Goal: Obtain resource: Obtain resource

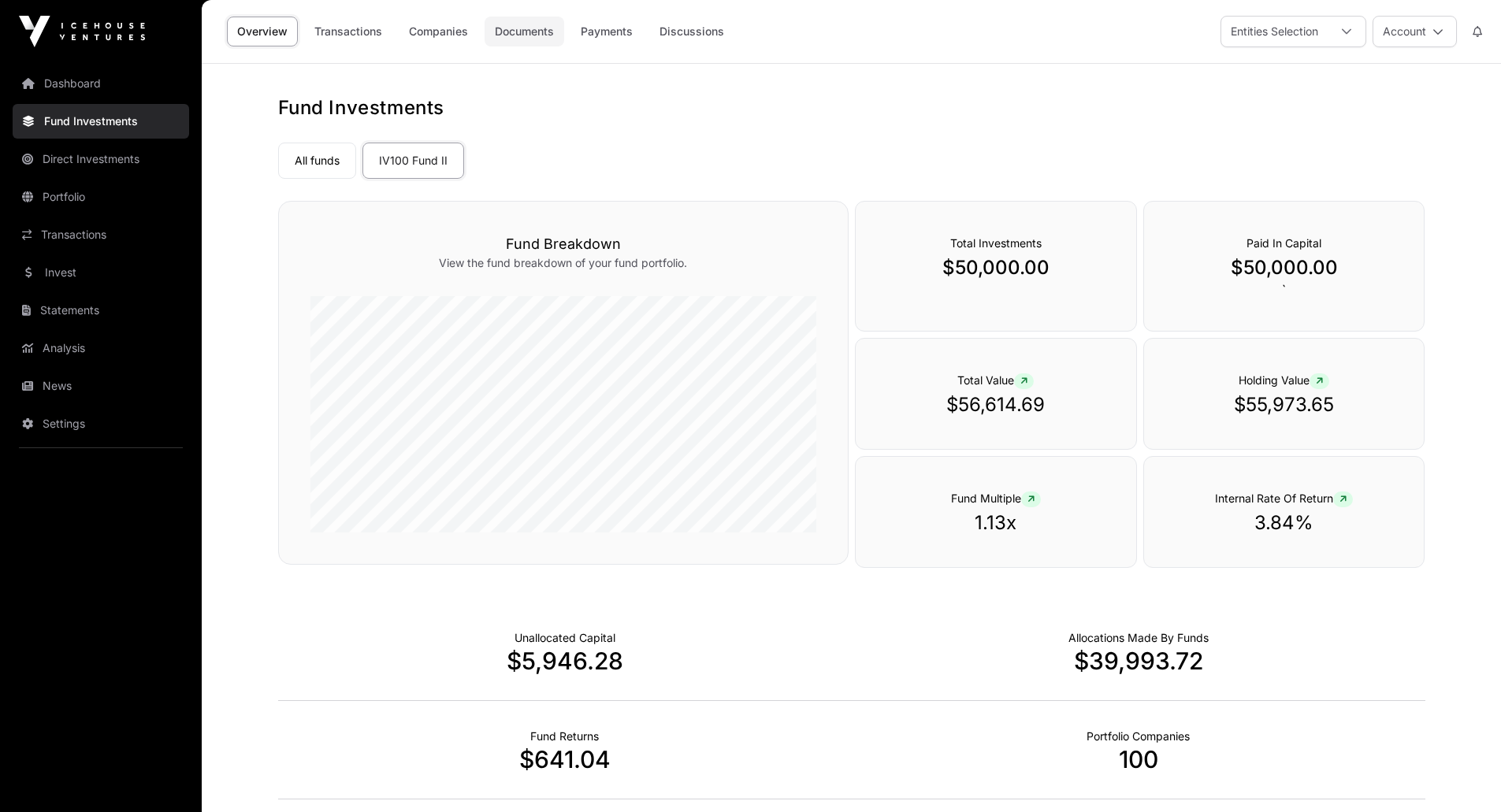
click at [504, 32] on link "Documents" at bounding box center [524, 31] width 79 height 30
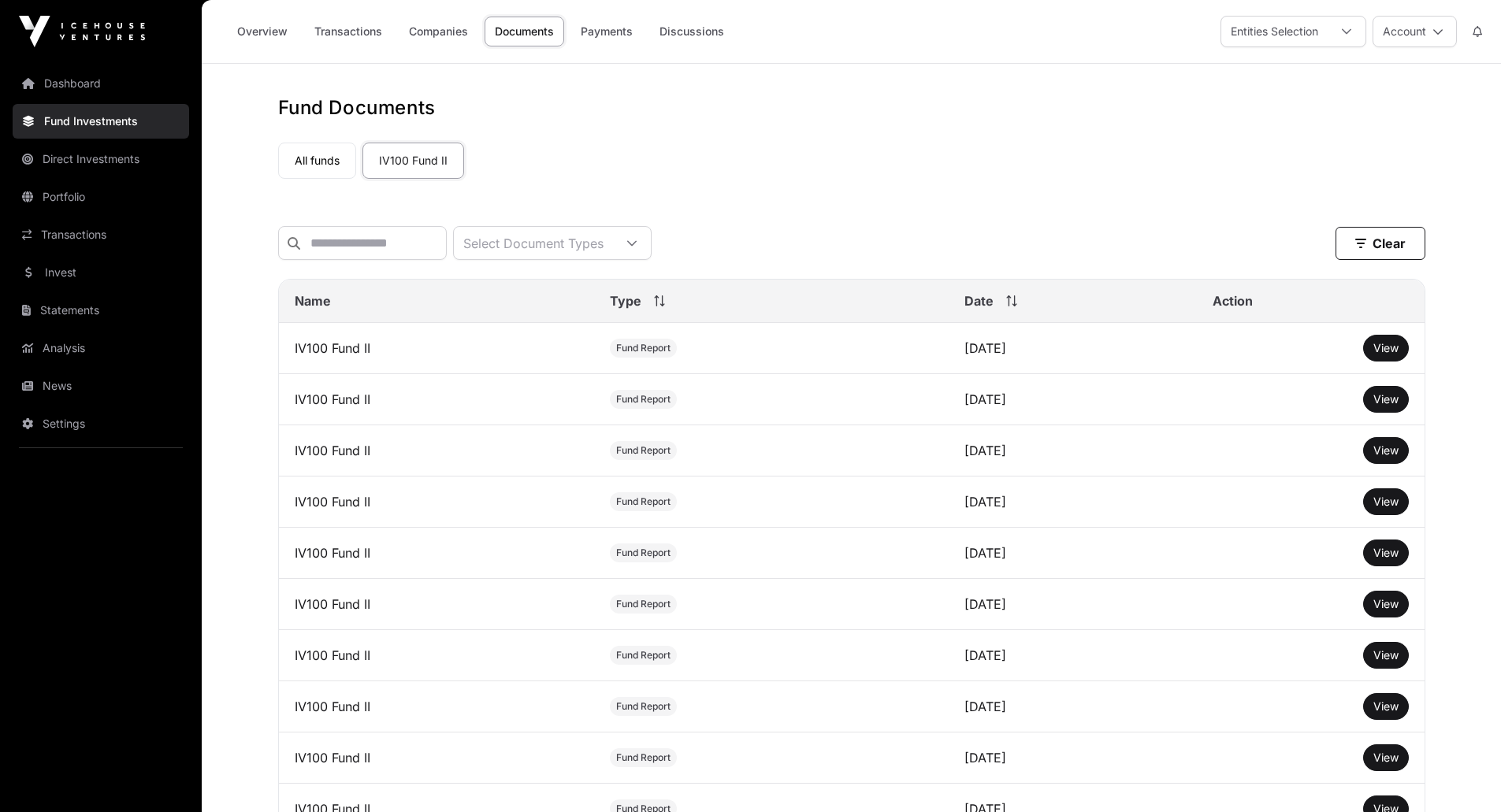
click at [964, 310] on span "Date" at bounding box center [979, 300] width 29 height 19
click at [964, 304] on span "Date" at bounding box center [979, 300] width 29 height 19
click at [328, 149] on link "All funds" at bounding box center [318, 161] width 78 height 36
click at [408, 145] on link "IV100 Fund II" at bounding box center [413, 161] width 102 height 36
click at [1387, 354] on span "View" at bounding box center [1385, 348] width 25 height 13
